Goal: Transaction & Acquisition: Purchase product/service

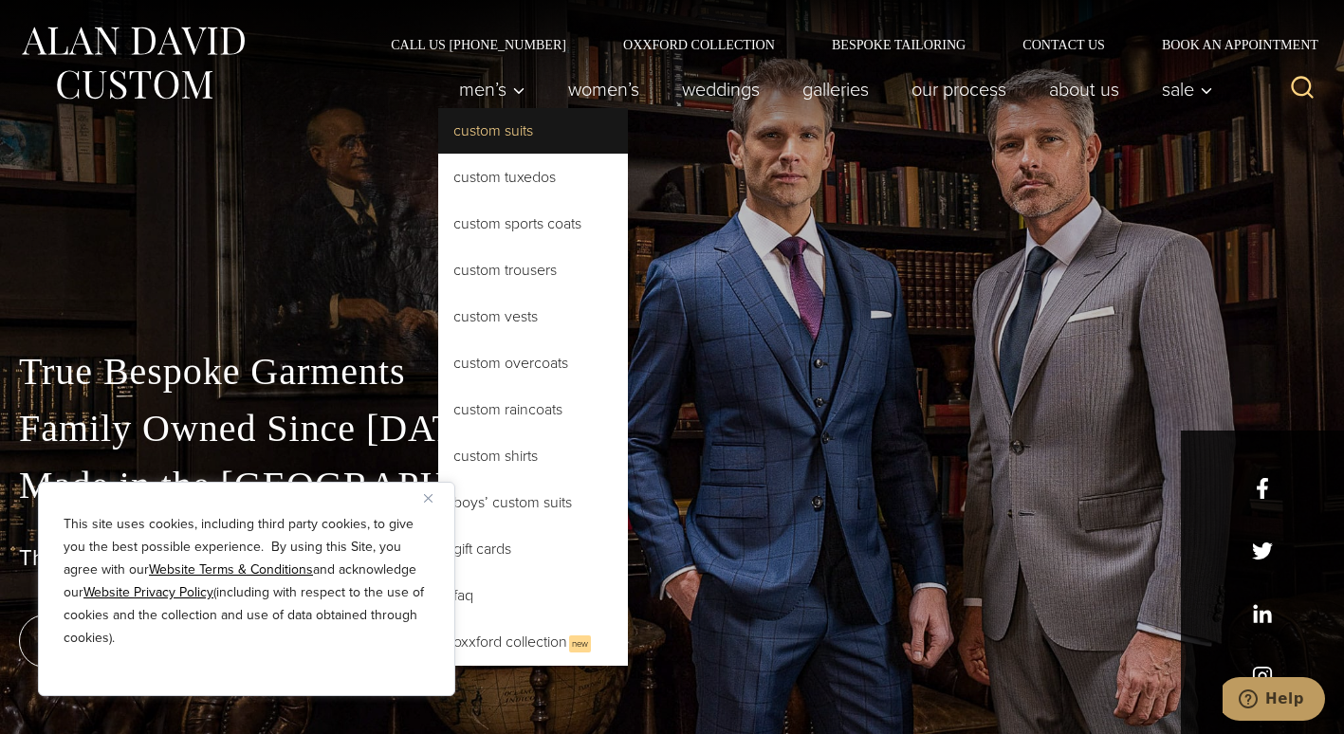
click at [485, 124] on link "Custom Suits" at bounding box center [533, 131] width 190 height 46
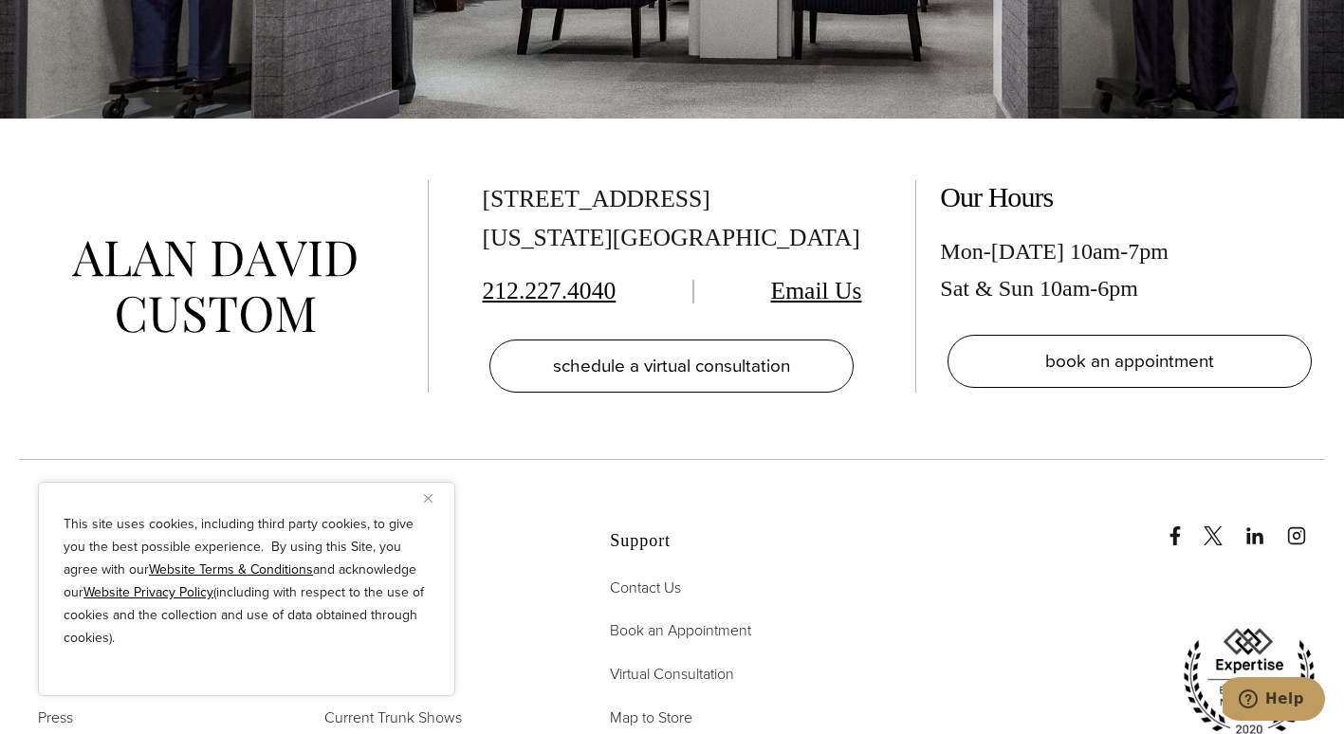
scroll to position [10605, 0]
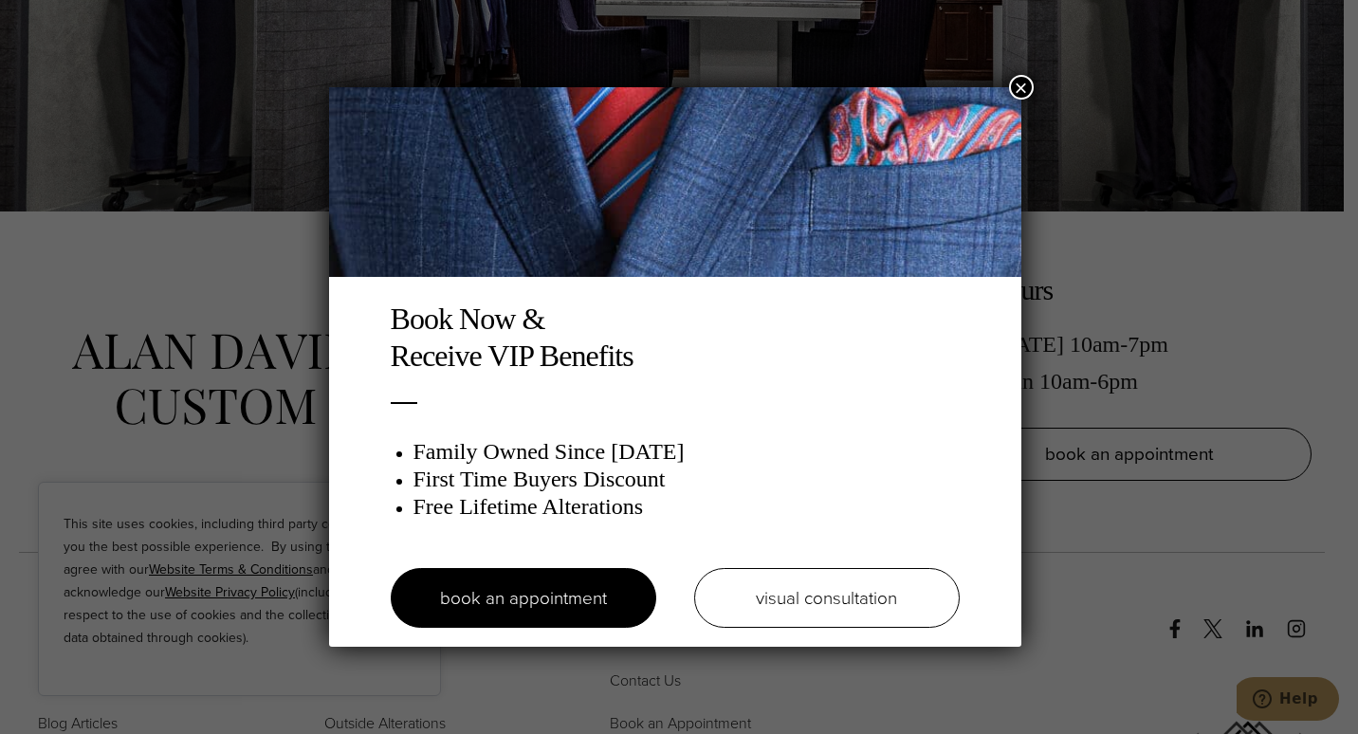
click at [1030, 90] on button "×" at bounding box center [1021, 87] width 25 height 25
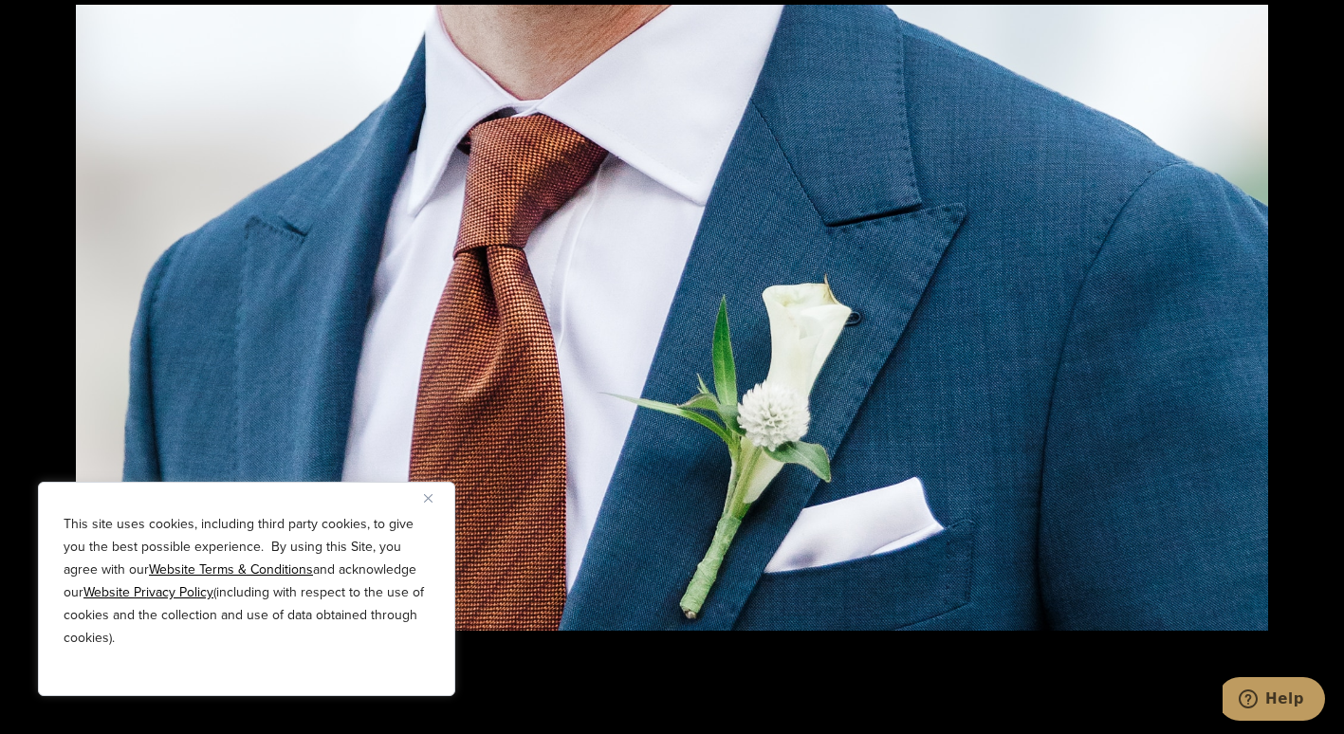
scroll to position [1977, 0]
